Goal: Task Accomplishment & Management: Manage account settings

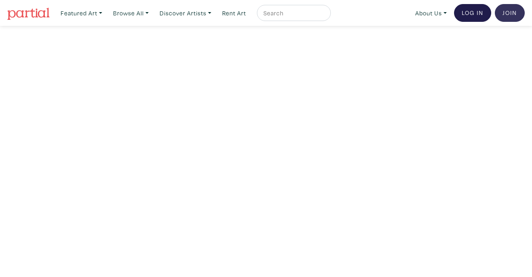
click at [503, 17] on link "Join the Community" at bounding box center [510, 13] width 30 height 18
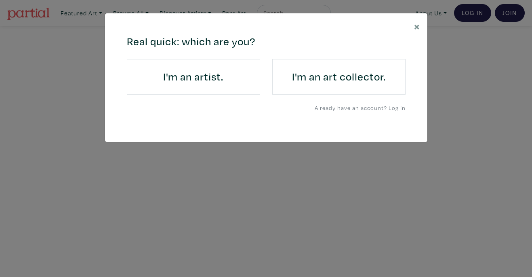
click at [204, 81] on h4 "I'm an artist." at bounding box center [193, 76] width 111 height 13
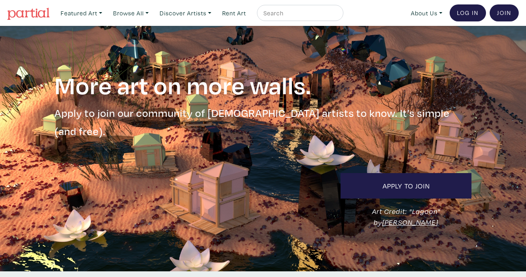
click at [461, 15] on link "Log In" at bounding box center [468, 12] width 36 height 17
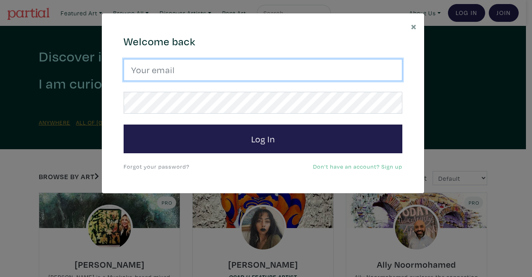
type input "hana.hozhabr@gmail.com"
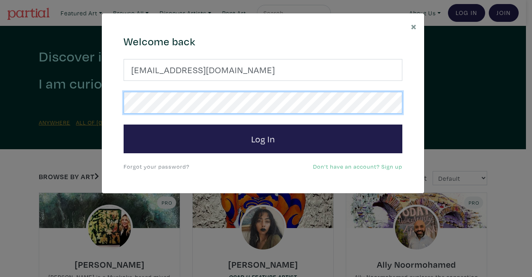
click at [111, 102] on div "664c6a6d6e3476504e6b79362f4172494552756f694733386b666278545363695a485979654c474…" at bounding box center [263, 103] width 322 height 180
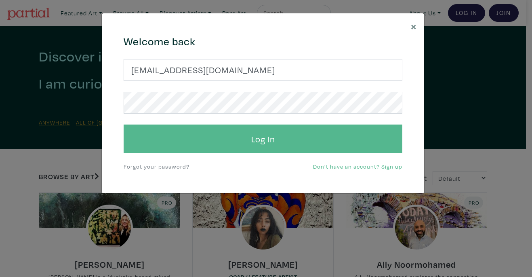
click at [282, 141] on button "Log In" at bounding box center [263, 138] width 279 height 29
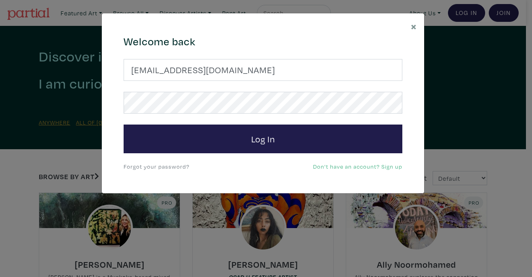
click at [161, 166] on link "Forgot your password?" at bounding box center [157, 166] width 66 height 8
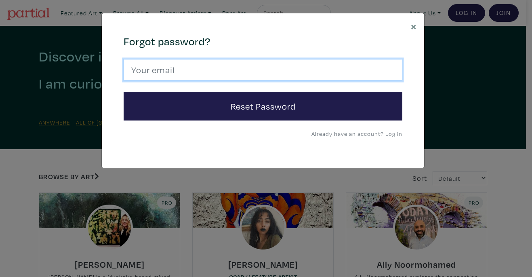
click at [166, 72] on input "email" at bounding box center [263, 70] width 279 height 22
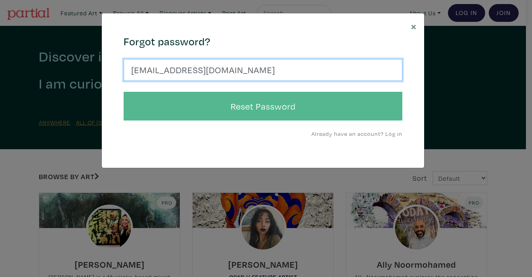
type input "hana.hozhabr@gmail.com"
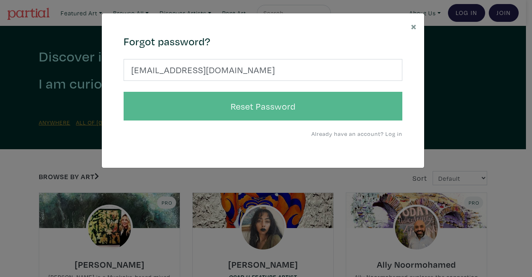
click at [252, 98] on button "Reset Password" at bounding box center [263, 106] width 279 height 29
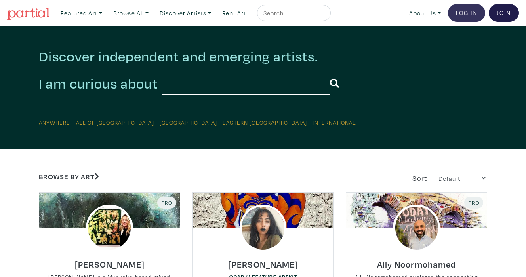
click at [465, 12] on link "Log In" at bounding box center [466, 13] width 37 height 18
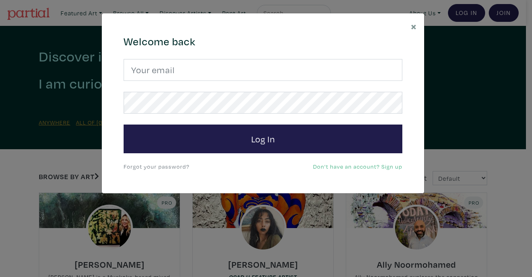
click at [156, 166] on link "Forgot your password?" at bounding box center [157, 166] width 66 height 8
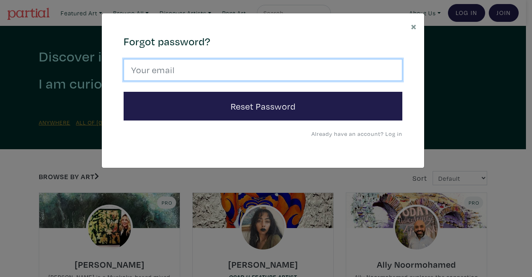
click at [185, 72] on input "email" at bounding box center [263, 70] width 279 height 22
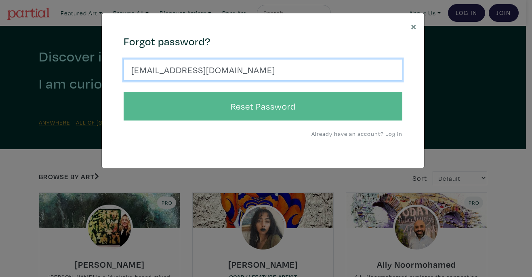
type input "hana.hozhabr@gmail.com"
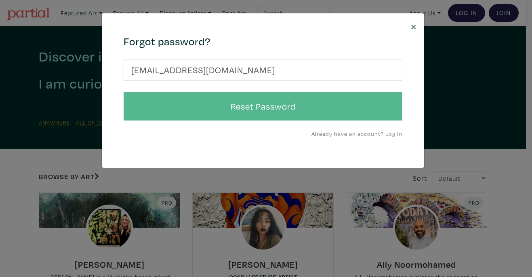
click at [276, 102] on button "Reset Password" at bounding box center [263, 106] width 279 height 29
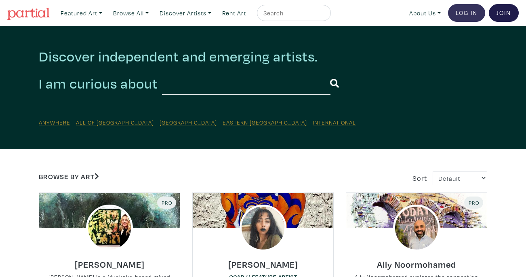
click at [451, 13] on link "Log In" at bounding box center [466, 13] width 37 height 18
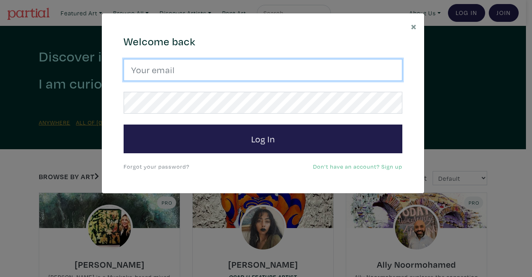
type input "hana.hozhabr@gmail.com"
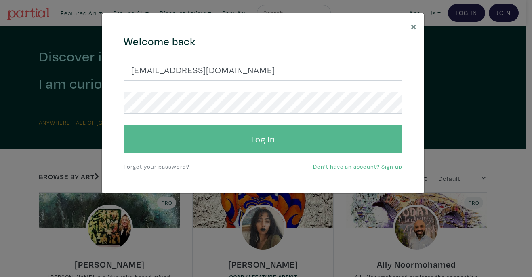
click at [277, 136] on button "Log In" at bounding box center [263, 138] width 279 height 29
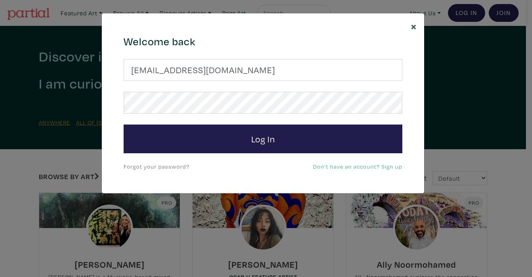
click at [412, 27] on span "×" at bounding box center [414, 26] width 6 height 14
